Goal: Information Seeking & Learning: Learn about a topic

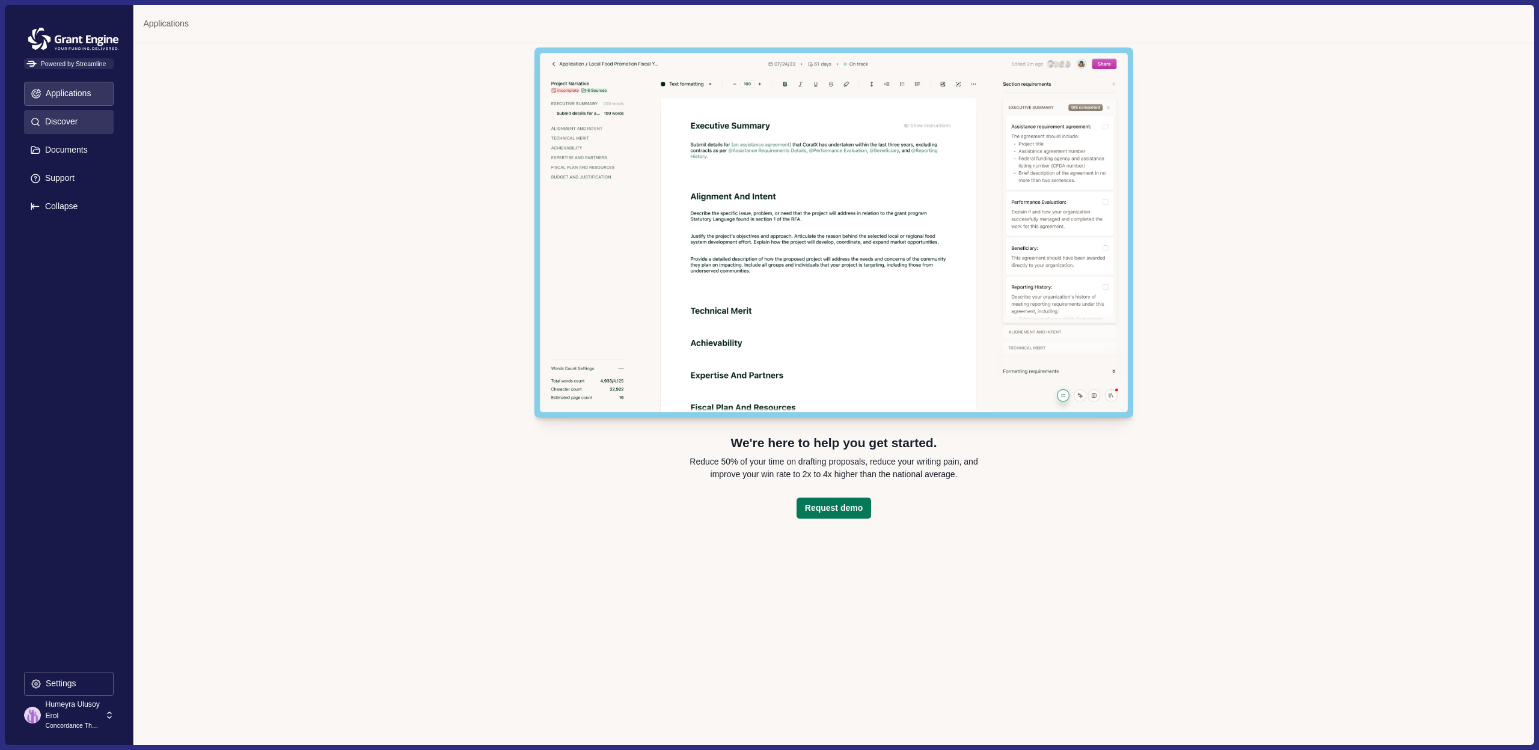
click at [73, 119] on p "Discover" at bounding box center [59, 122] width 37 height 10
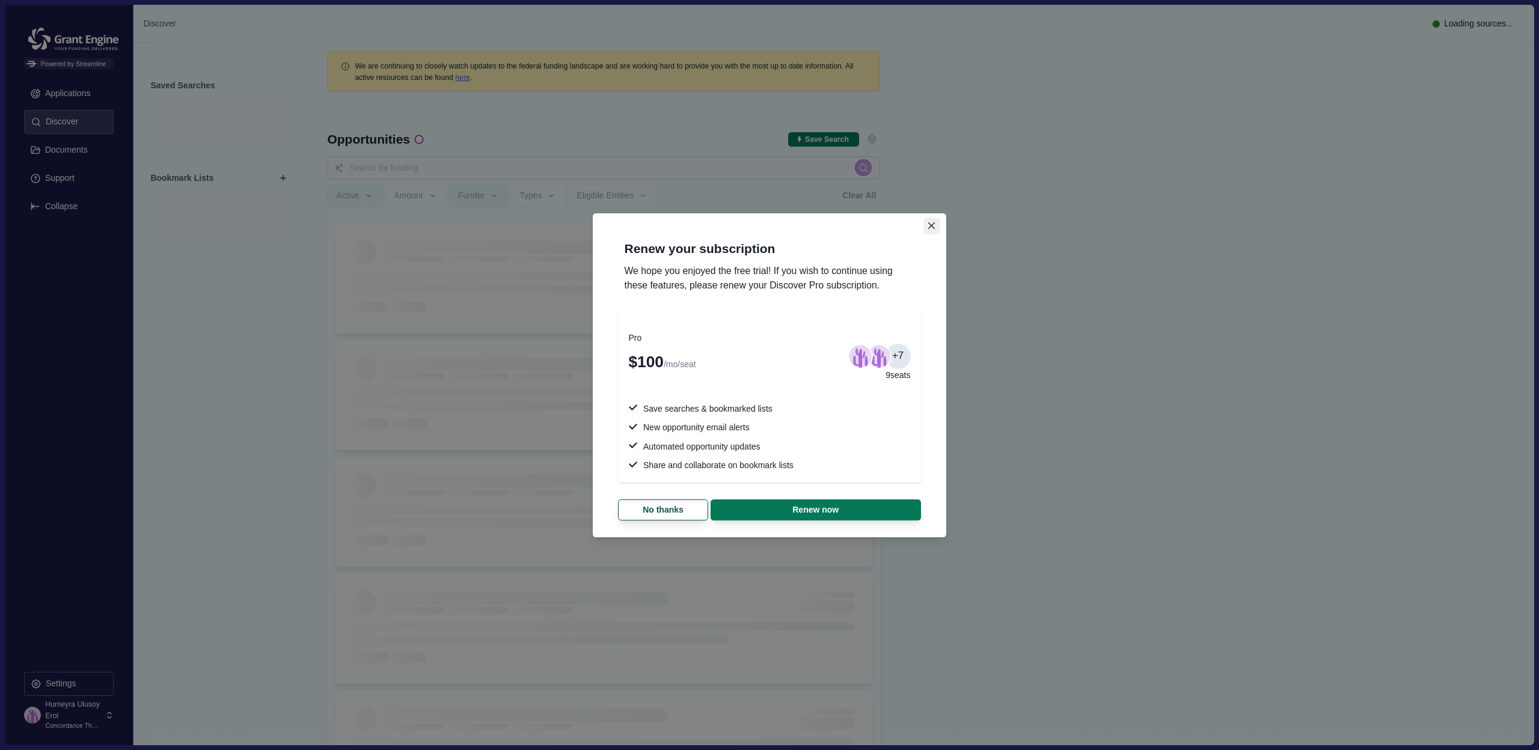
click at [930, 228] on button "Close" at bounding box center [931, 226] width 17 height 17
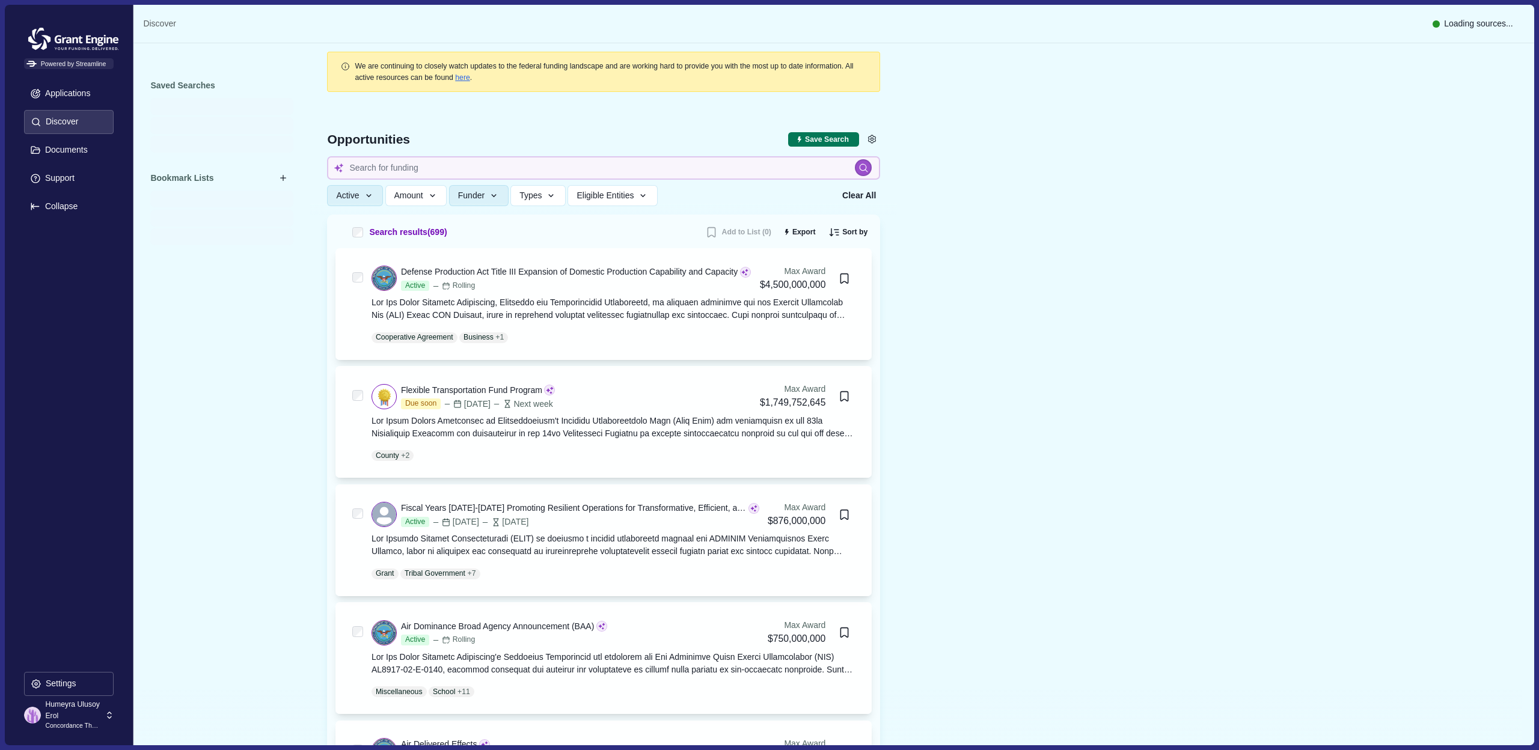
click at [52, 718] on p "Humeyra Ulusoy Erol" at bounding box center [73, 710] width 56 height 22
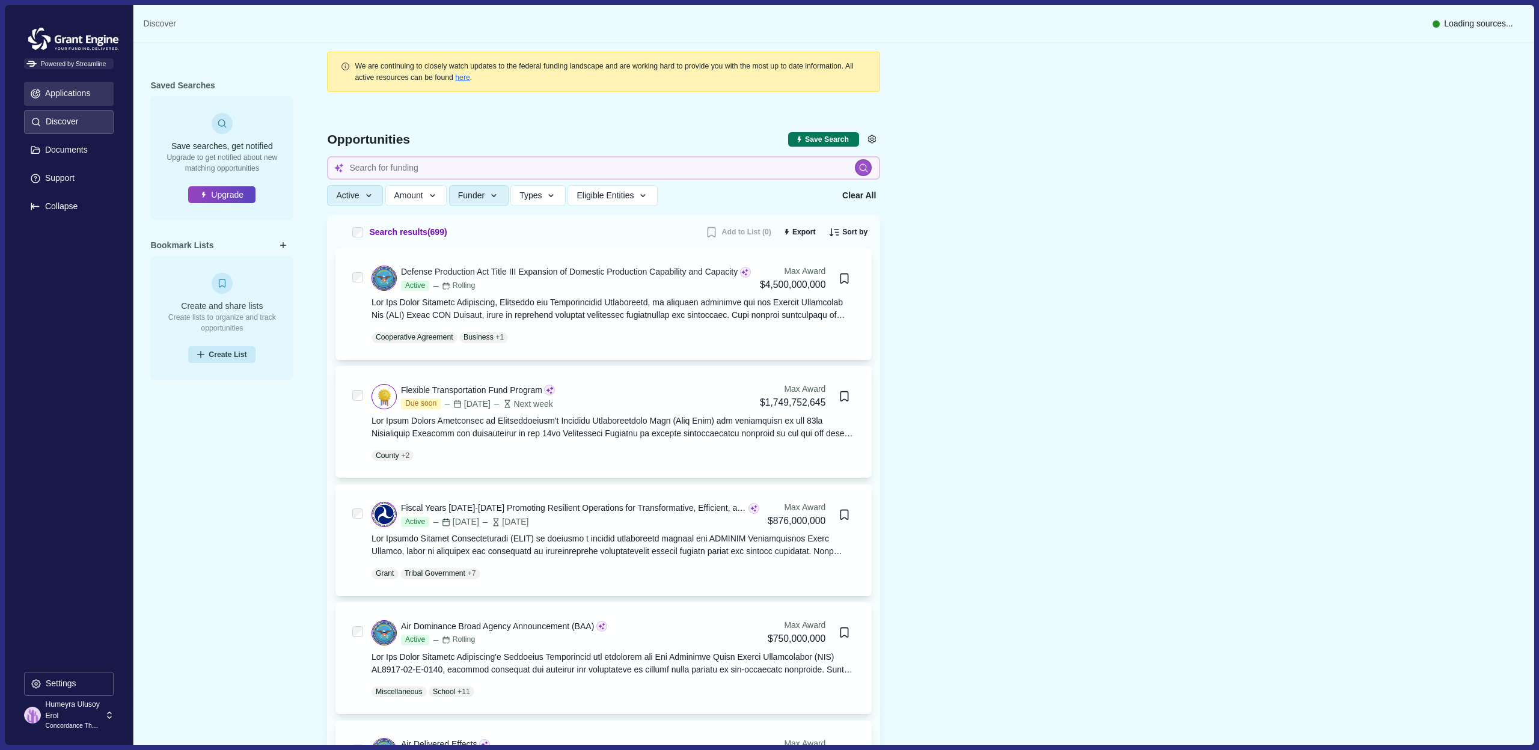
click at [76, 91] on p "Applications" at bounding box center [66, 93] width 50 height 10
